Goal: Task Accomplishment & Management: Use online tool/utility

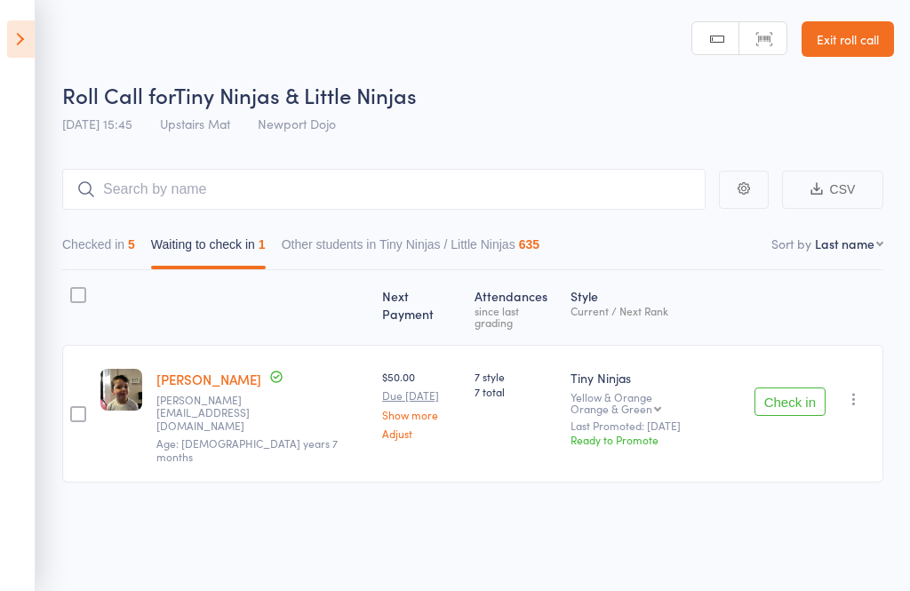
click at [783, 388] on button "Check in" at bounding box center [789, 401] width 71 height 28
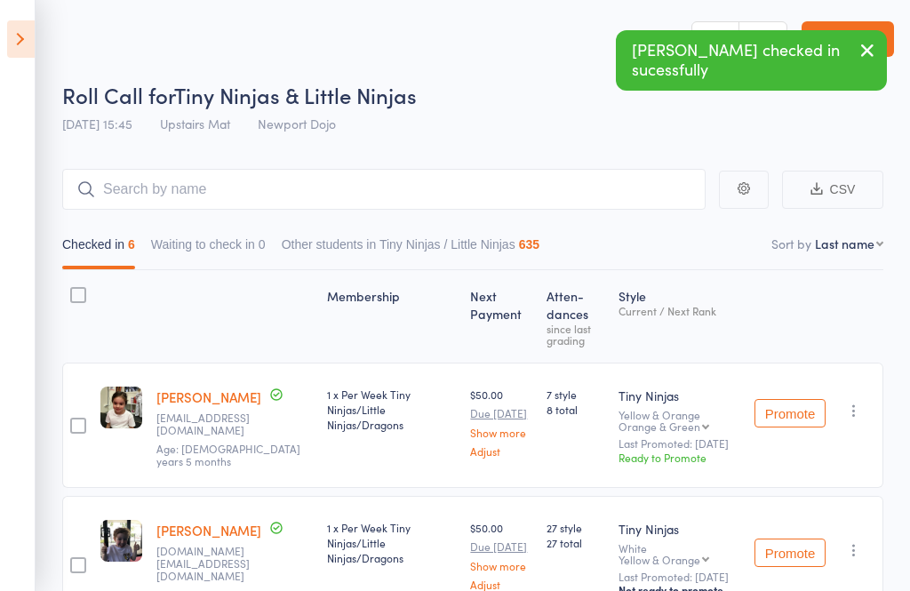
click at [7, 26] on icon at bounding box center [21, 38] width 28 height 37
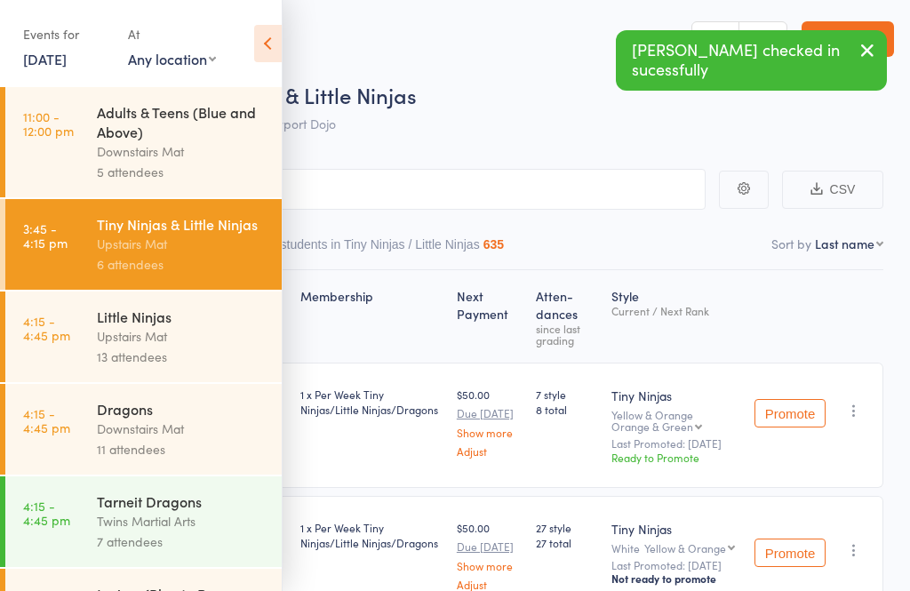
scroll to position [71, 0]
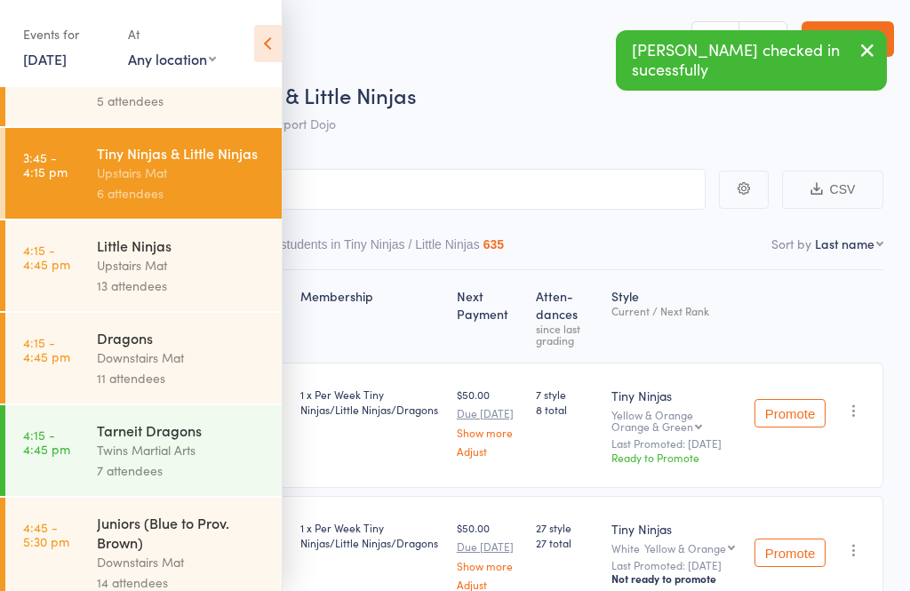
click at [104, 274] on div "Upstairs Mat" at bounding box center [182, 265] width 170 height 20
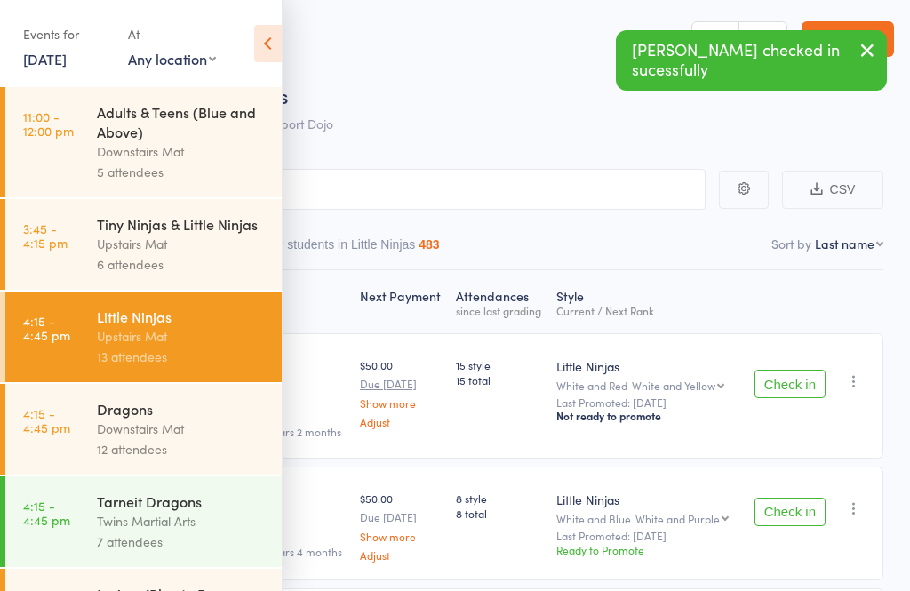
click at [262, 38] on icon at bounding box center [268, 43] width 28 height 37
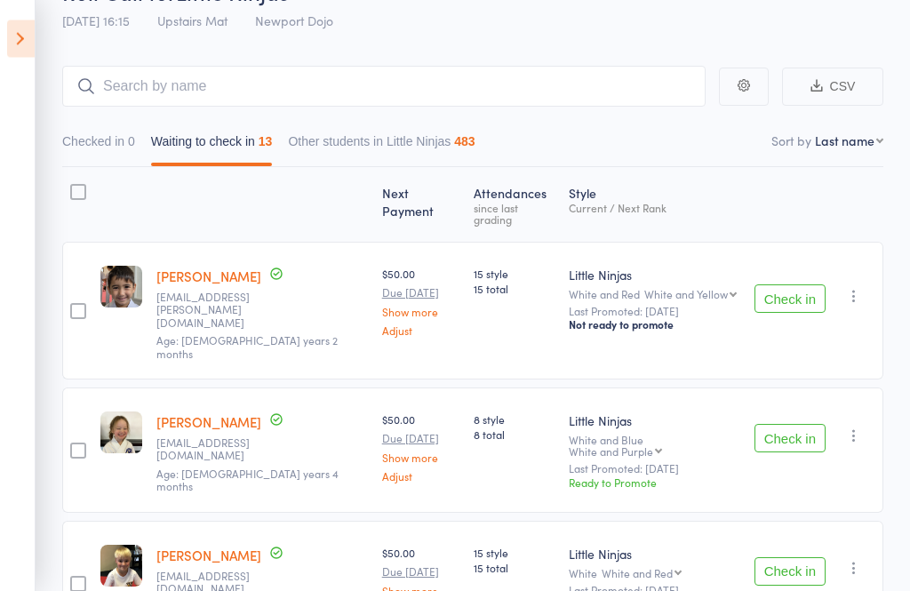
scroll to position [103, 0]
click at [790, 289] on button "Check in" at bounding box center [789, 298] width 71 height 28
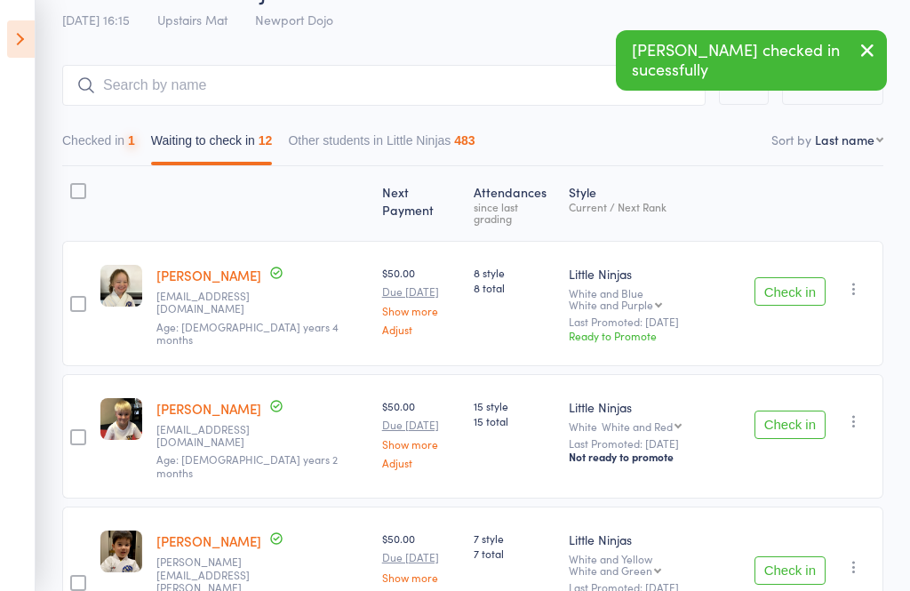
click at [796, 282] on button "Check in" at bounding box center [789, 291] width 71 height 28
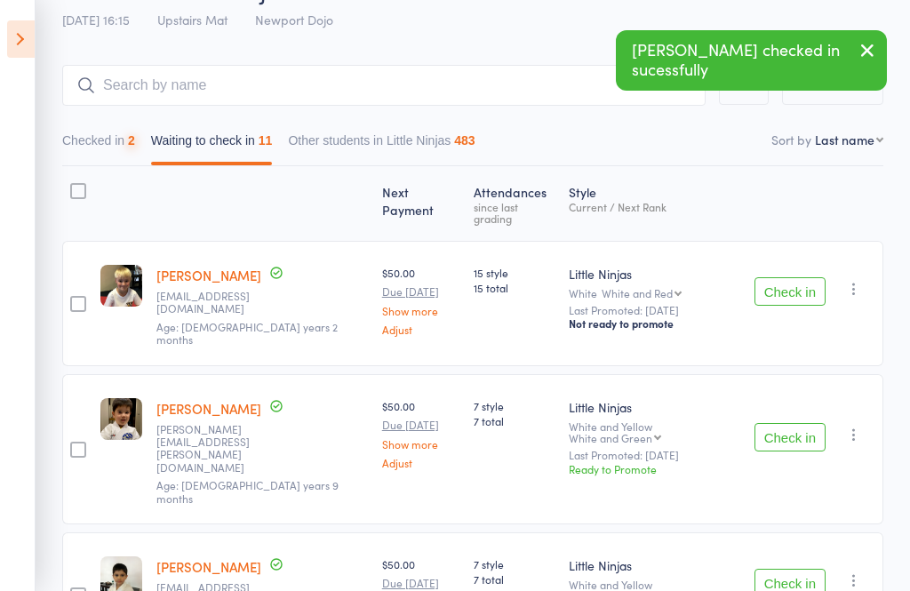
click at [790, 283] on button "Check in" at bounding box center [789, 291] width 71 height 28
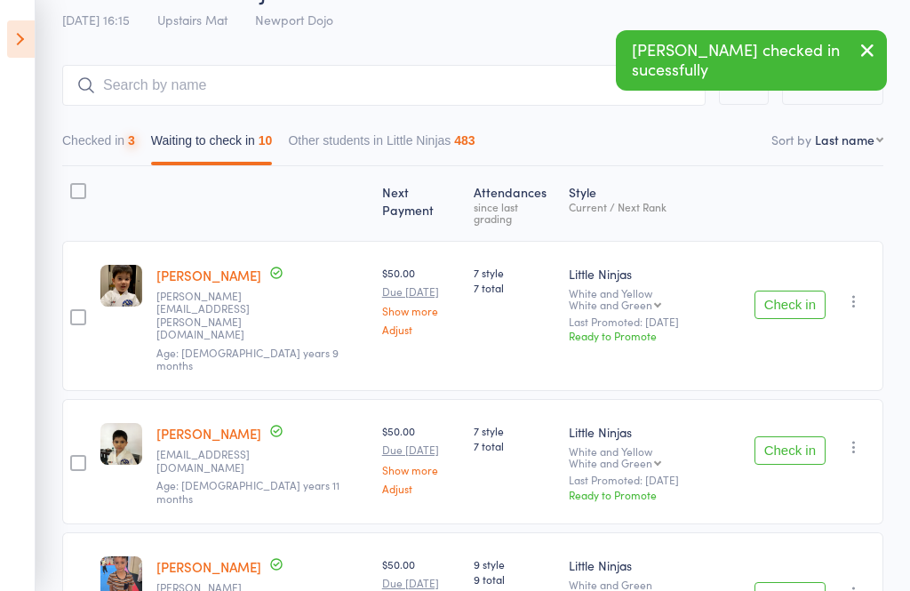
click at [798, 290] on button "Check in" at bounding box center [789, 304] width 71 height 28
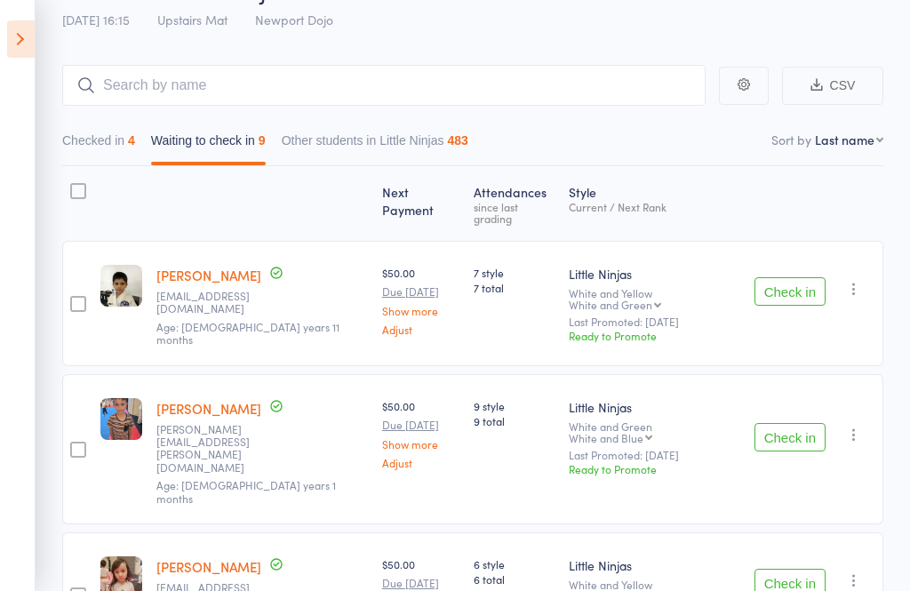
scroll to position [181, 0]
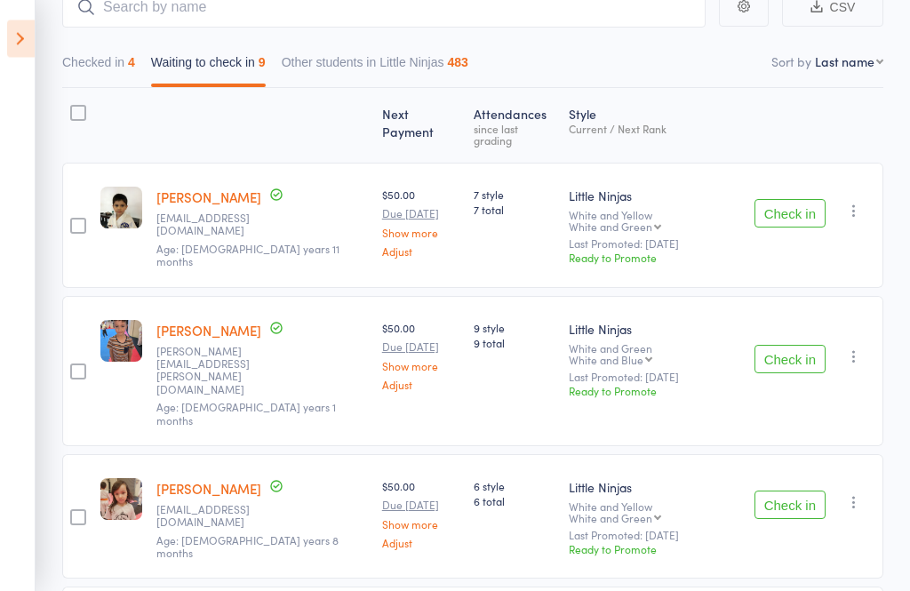
click at [790, 346] on button "Check in" at bounding box center [789, 360] width 71 height 28
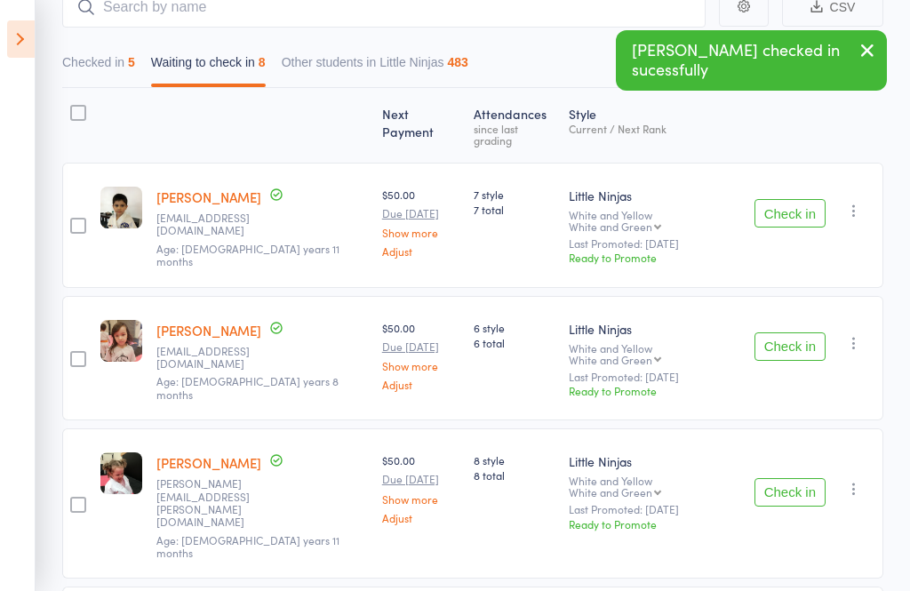
click at [809, 332] on button "Check in" at bounding box center [789, 346] width 71 height 28
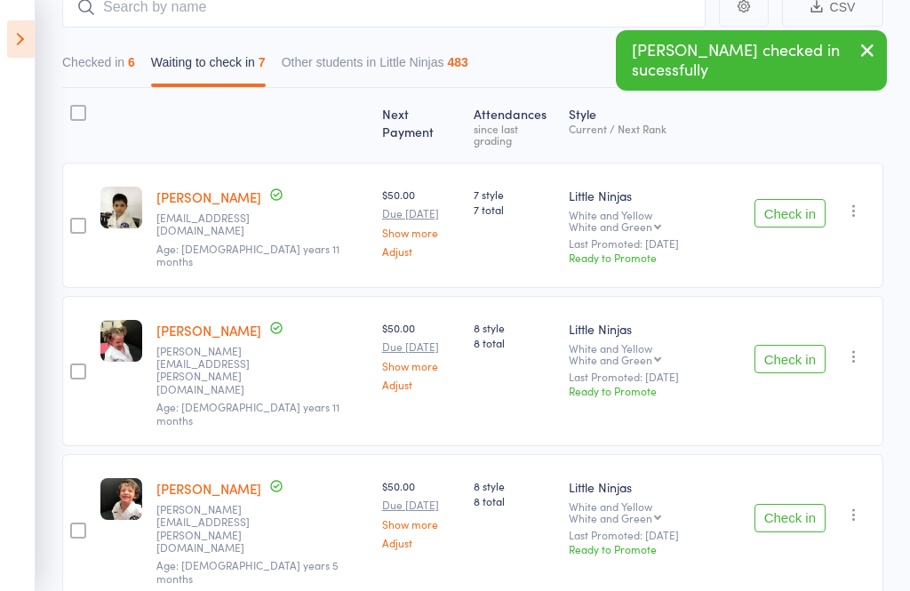
click at [806, 345] on button "Check in" at bounding box center [789, 359] width 71 height 28
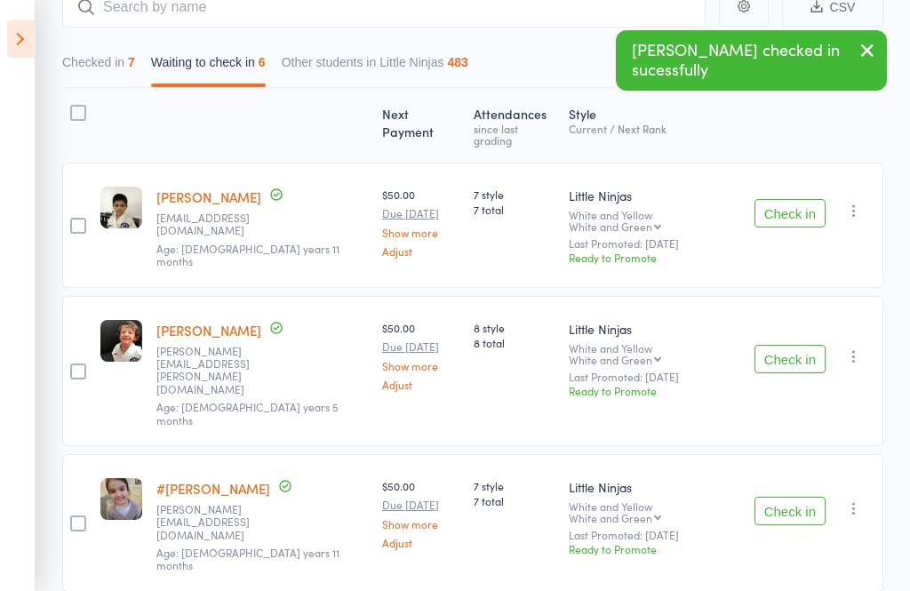
click at [805, 345] on button "Check in" at bounding box center [789, 359] width 71 height 28
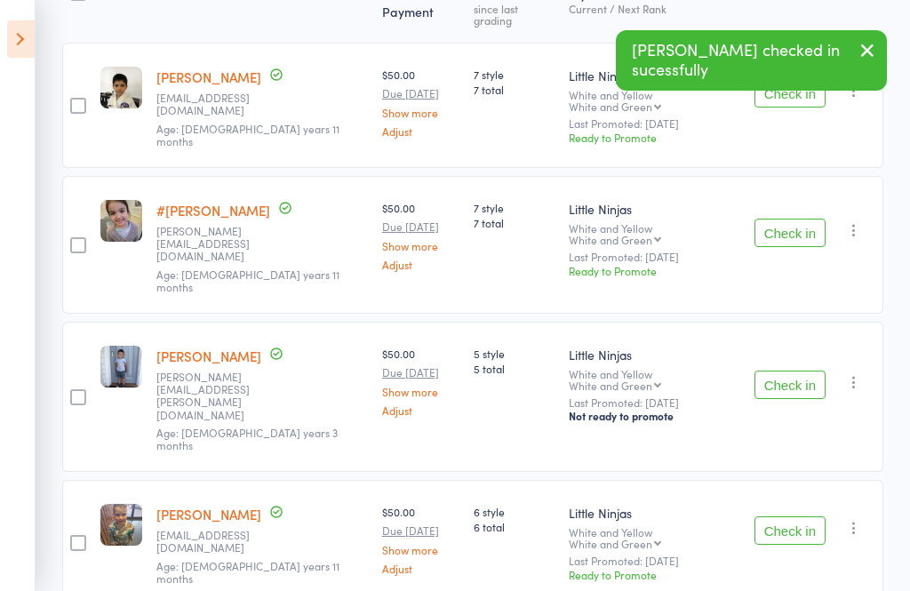
scroll to position [335, 0]
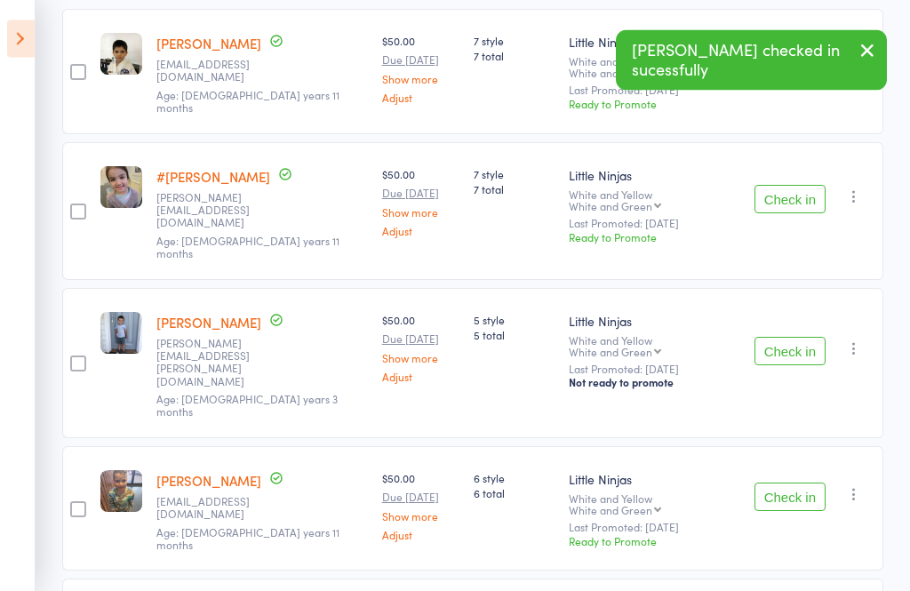
click at [802, 338] on button "Check in" at bounding box center [789, 352] width 71 height 28
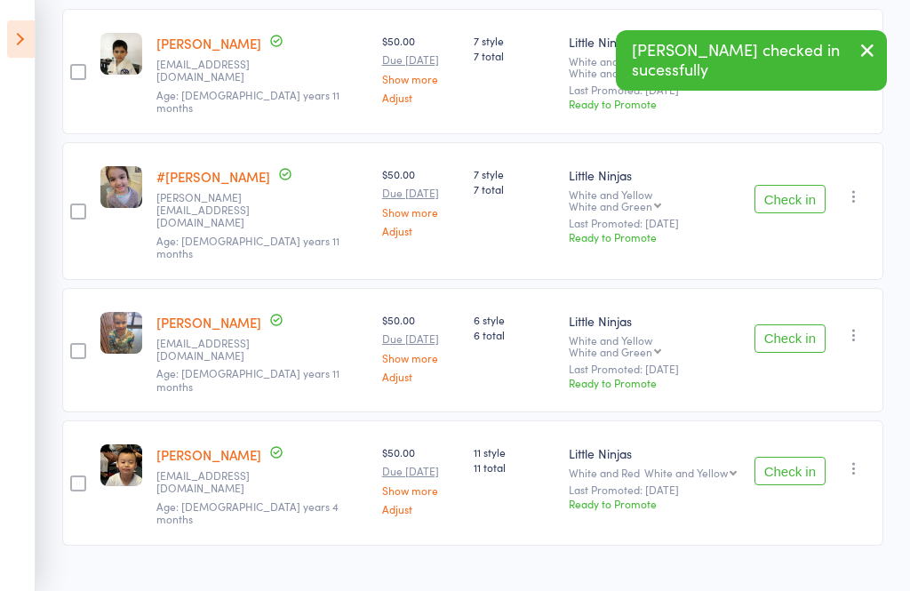
scroll to position [246, 0]
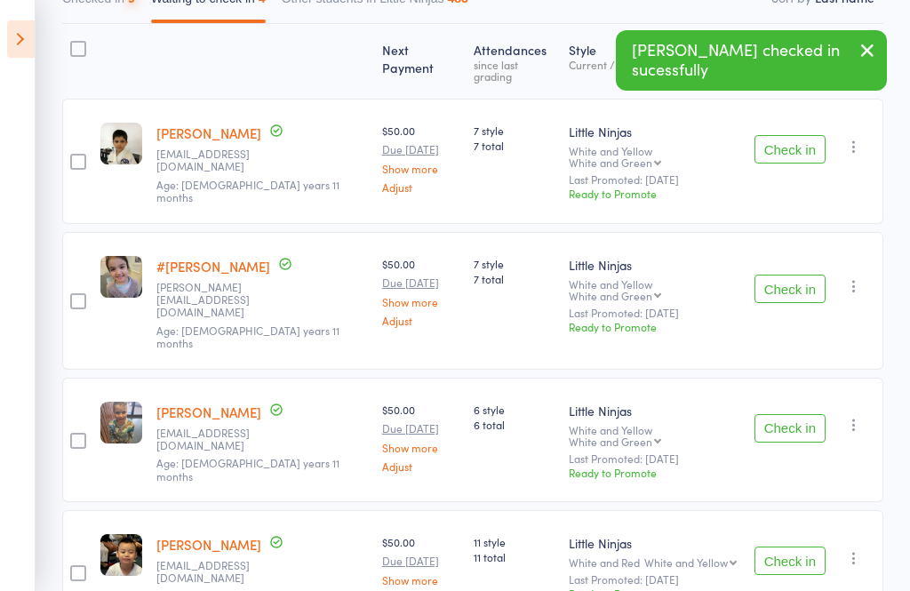
click at [800, 414] on button "Check in" at bounding box center [789, 428] width 71 height 28
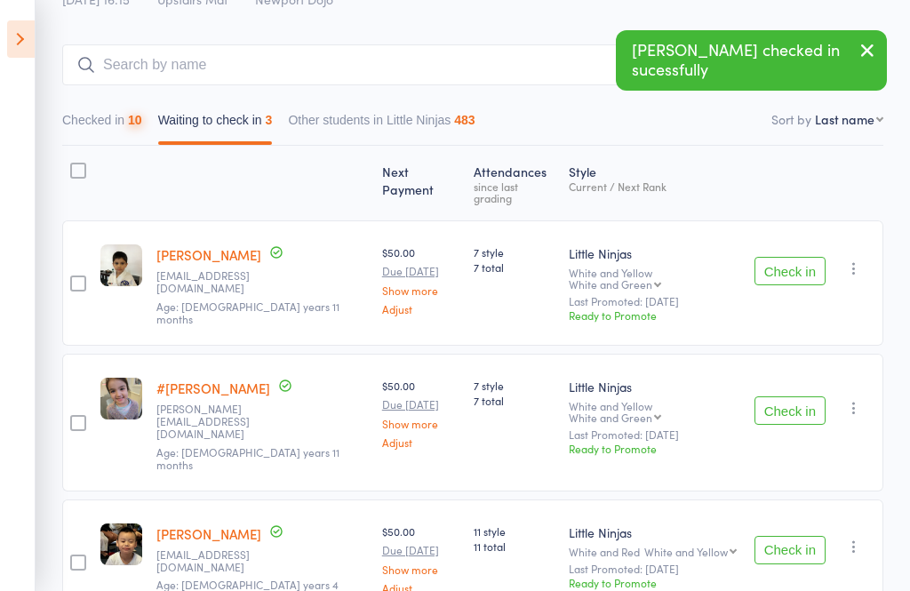
click at [822, 536] on button "Check in" at bounding box center [789, 550] width 71 height 28
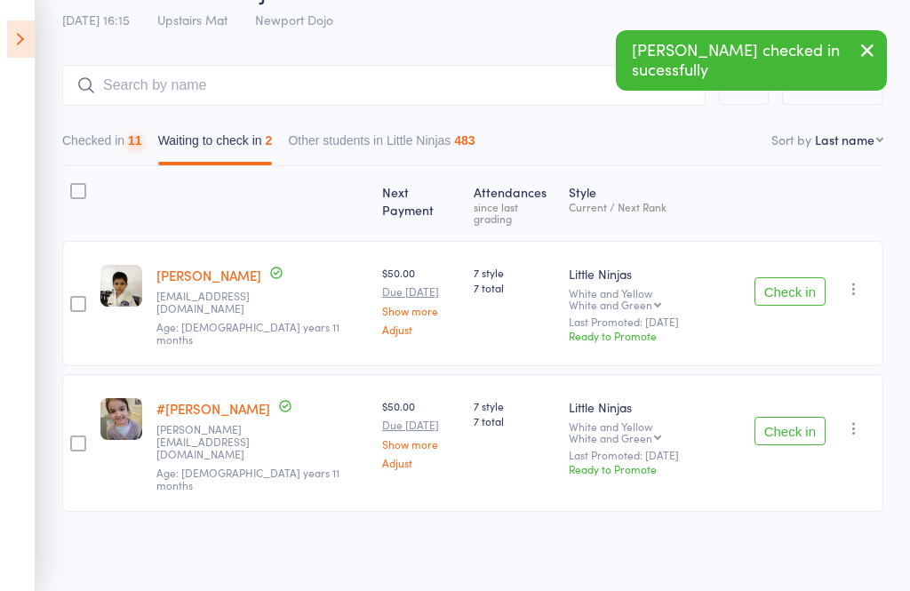
scroll to position [3, 0]
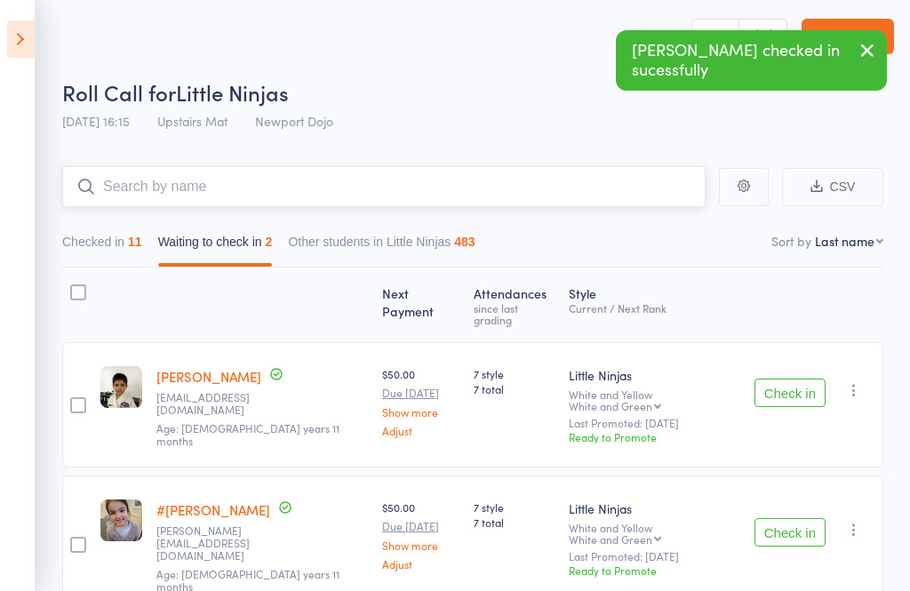
click at [385, 195] on input "search" at bounding box center [383, 186] width 643 height 41
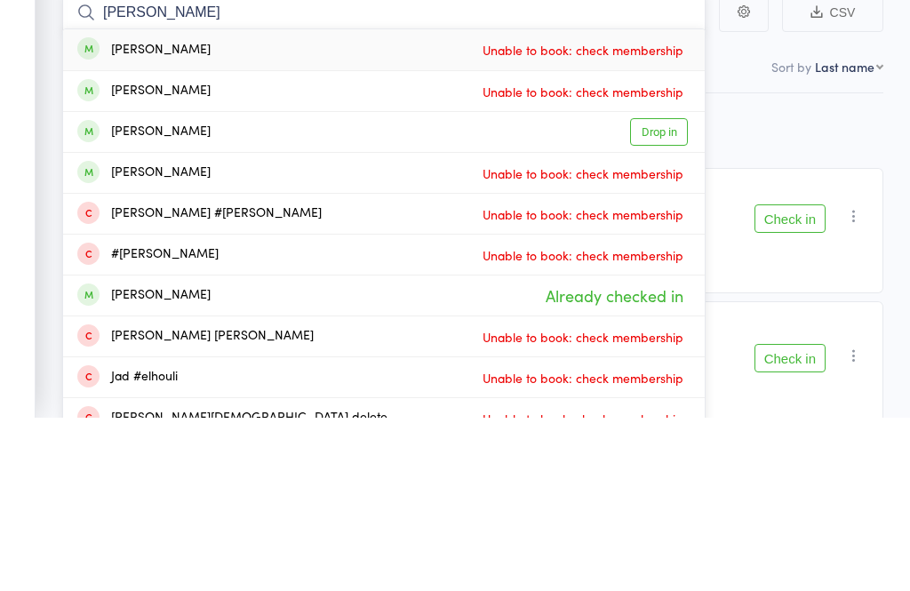
type input "[PERSON_NAME]"
click at [666, 292] on link "Drop in" at bounding box center [659, 306] width 58 height 28
